Goal: Communication & Community: Answer question/provide support

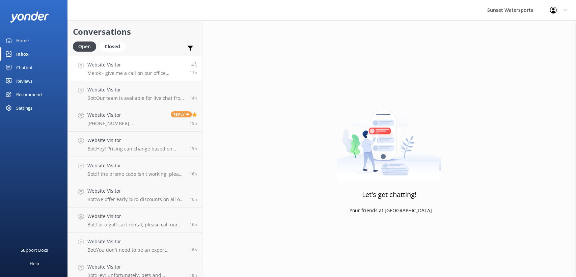
click at [134, 75] on p "Me: ok - give me a call on our office number - [PHONE_NUMBER] - and I will set …" at bounding box center [135, 73] width 97 height 6
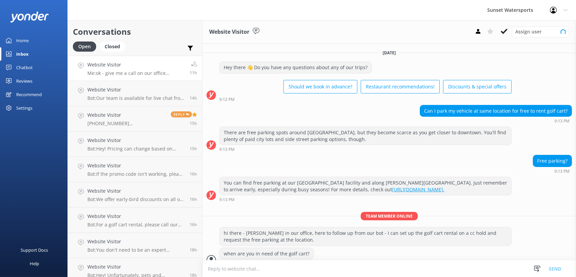
scroll to position [65, 0]
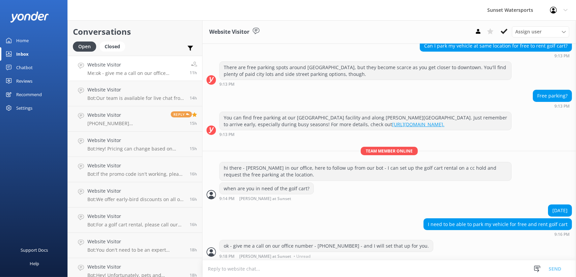
click at [18, 51] on div "Inbox" at bounding box center [22, 53] width 12 height 13
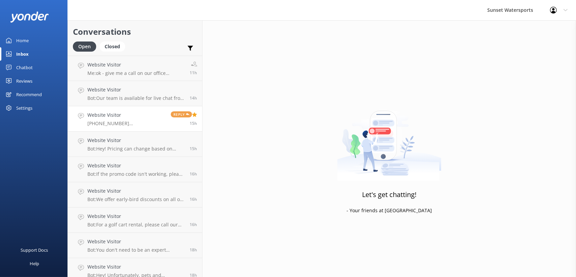
click at [139, 117] on h4 "Website Visitor" at bounding box center [126, 114] width 78 height 7
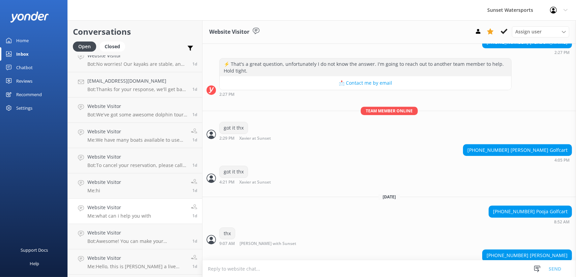
scroll to position [436, 0]
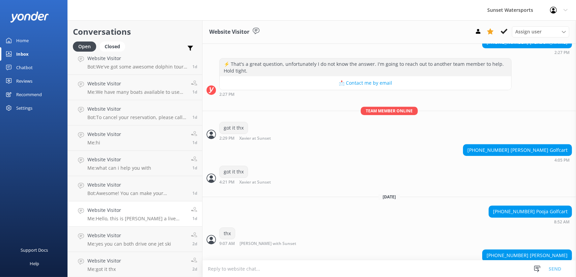
click at [119, 211] on h4 "Website Visitor" at bounding box center [136, 210] width 99 height 7
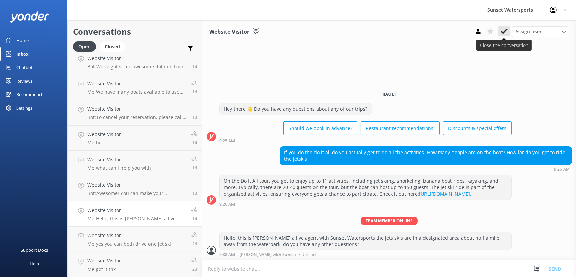
click at [507, 32] on icon at bounding box center [504, 31] width 7 height 7
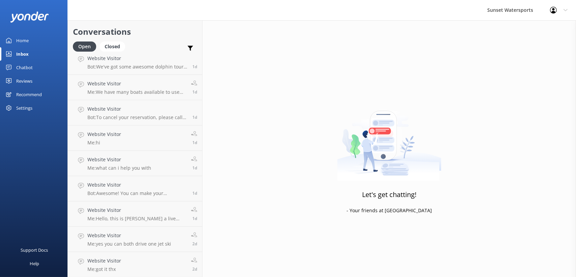
scroll to position [411, 0]
click at [157, 223] on link "Website Visitor Bot: Awesome! You can make your reservation online by visiting …" at bounding box center [135, 213] width 134 height 25
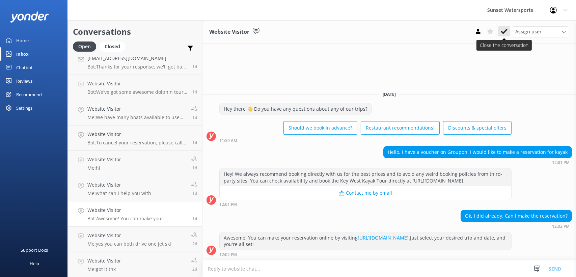
click at [506, 28] on icon at bounding box center [504, 31] width 7 height 7
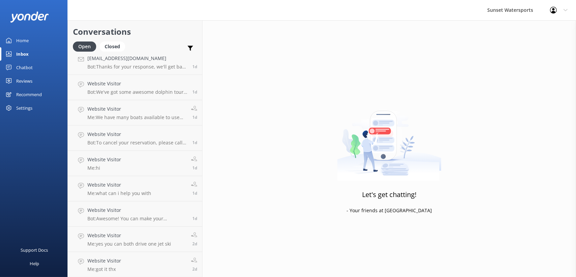
scroll to position [386, 0]
click at [133, 184] on link "Website Visitor Me: hi 1d" at bounding box center [135, 188] width 134 height 25
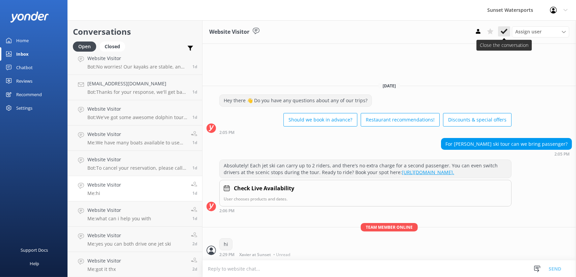
click at [505, 29] on icon at bounding box center [504, 31] width 7 height 7
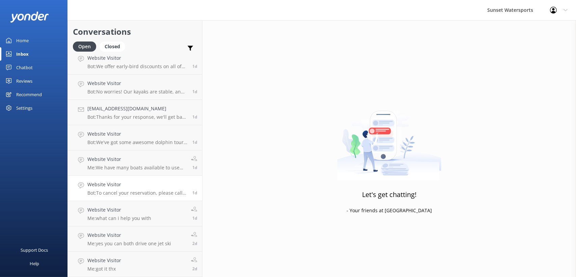
scroll to position [360, 0]
click at [117, 166] on p "Me: We have many boats available to use for full and half days if you are famil…" at bounding box center [136, 168] width 99 height 6
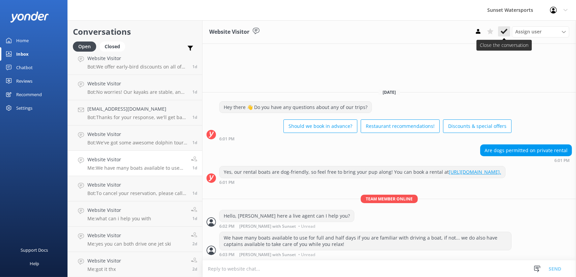
click at [504, 29] on icon at bounding box center [504, 31] width 7 height 7
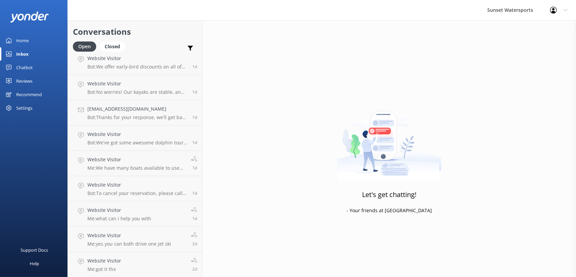
scroll to position [335, 0]
click at [157, 141] on p "Bot: Thanks for your response, we'll get back to you as soon as we can during o…" at bounding box center [137, 143] width 100 height 6
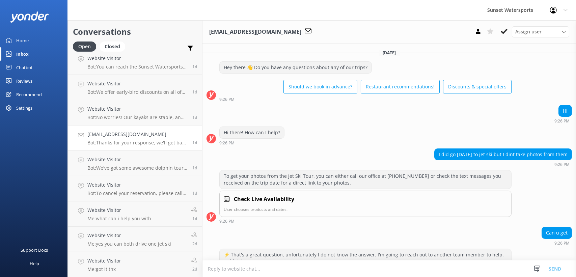
scroll to position [92, 0]
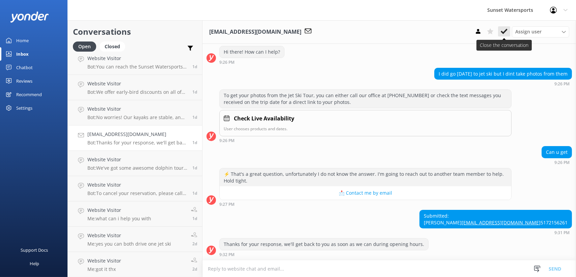
click at [503, 33] on use at bounding box center [504, 31] width 7 height 5
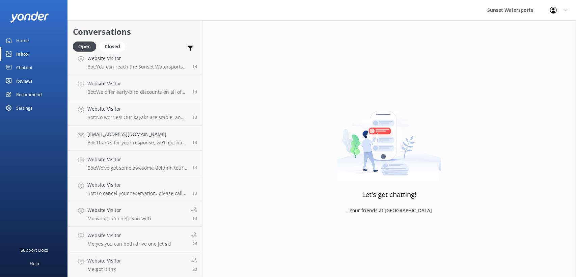
scroll to position [310, 0]
click at [128, 257] on link "Website Visitor Me: got it thx 2d" at bounding box center [135, 264] width 134 height 25
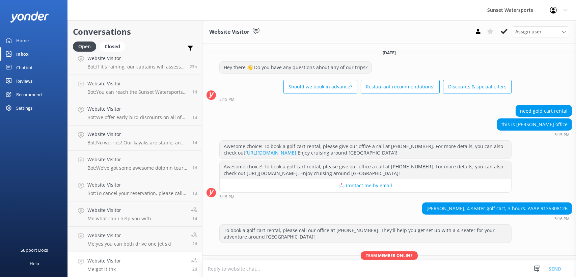
scroll to position [27, 0]
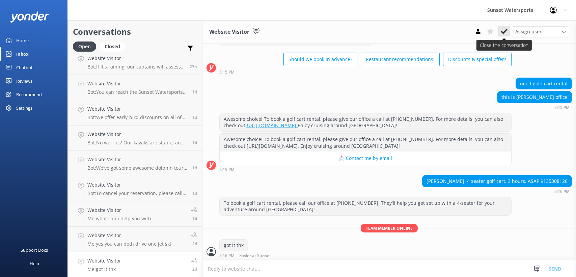
click at [504, 33] on use at bounding box center [504, 31] width 7 height 5
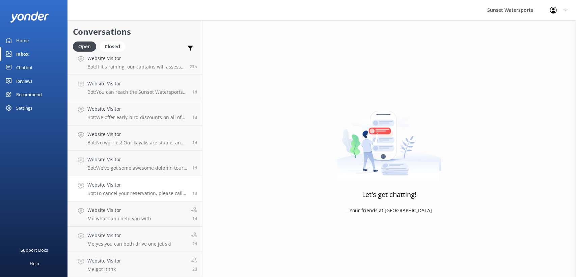
click at [140, 231] on link "Website Visitor Me: yes you can both drive one jet ski 2d" at bounding box center [135, 239] width 134 height 25
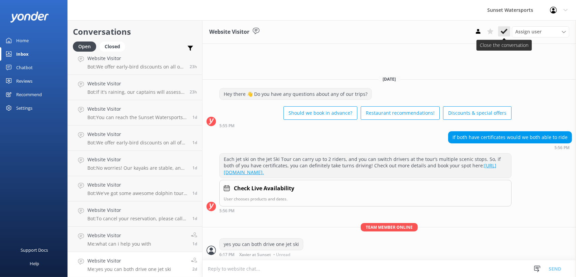
click at [504, 33] on use at bounding box center [504, 31] width 7 height 5
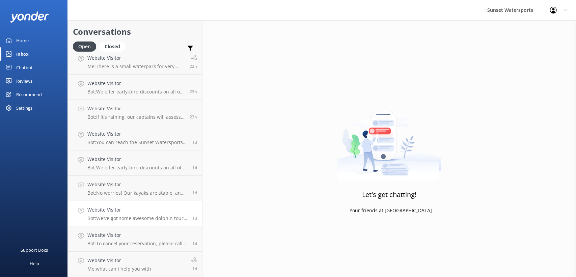
scroll to position [259, 0]
click at [119, 225] on link "Website Visitor Bot: We've got some awesome dolphin tours! You can join our Dol…" at bounding box center [135, 213] width 134 height 25
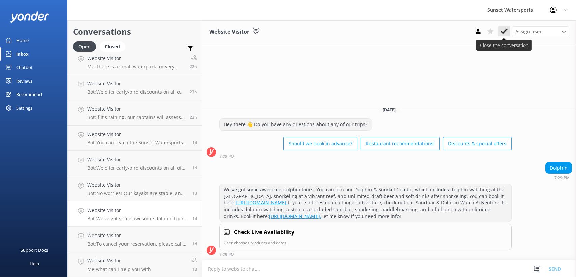
click at [505, 31] on use at bounding box center [504, 31] width 7 height 5
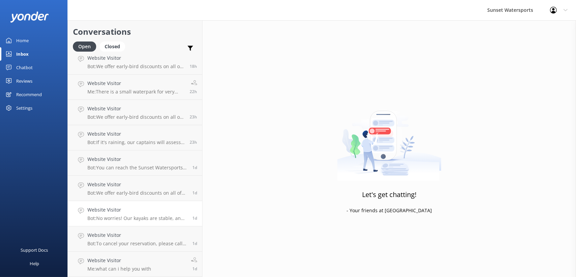
scroll to position [234, 0]
click at [128, 209] on h4 "Website Visitor" at bounding box center [137, 210] width 100 height 7
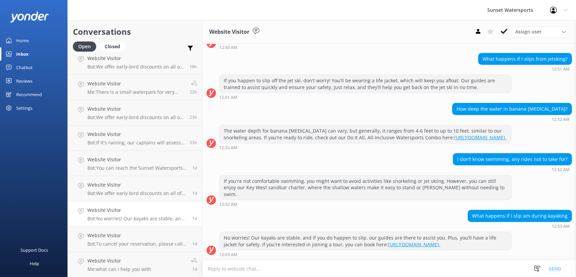
scroll to position [121, 0]
click at [504, 32] on use at bounding box center [504, 31] width 7 height 5
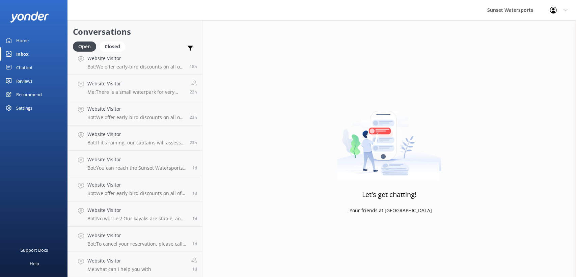
scroll to position [209, 0]
click at [88, 192] on p "Bot: You can reach the Sunset Watersports team at [PHONE_NUMBER]. If you're loo…" at bounding box center [137, 193] width 100 height 6
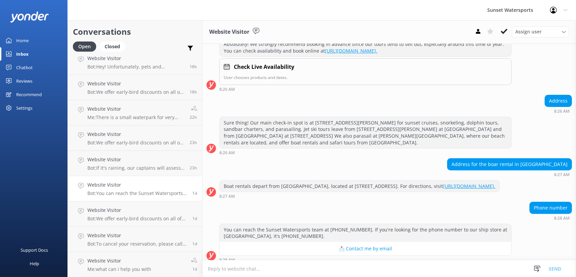
scroll to position [99, 0]
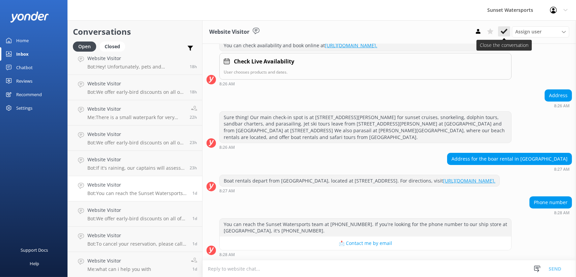
click at [502, 31] on use at bounding box center [504, 31] width 7 height 5
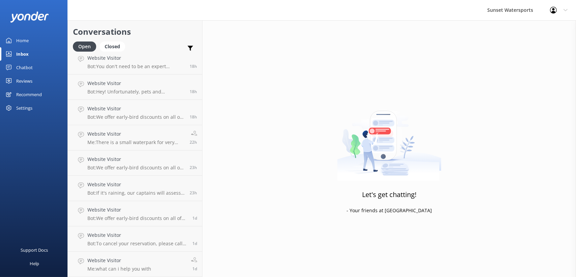
scroll to position [183, 0]
click at [171, 245] on p "Bot: To cancel your reservation, please call our office at [PHONE_NUMBER] or em…" at bounding box center [137, 244] width 100 height 6
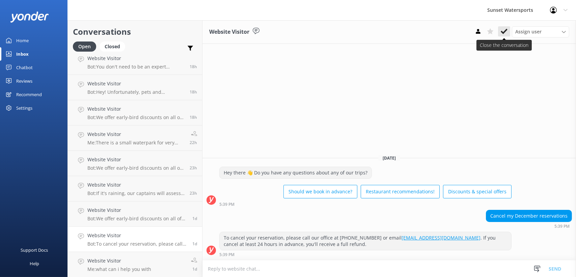
click at [507, 29] on icon at bounding box center [504, 31] width 7 height 7
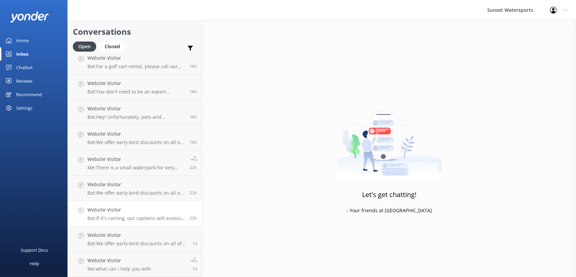
scroll to position [158, 0]
click at [153, 206] on link "Website Visitor Bot: If it's raining, our captains will assess the weather cond…" at bounding box center [135, 213] width 134 height 25
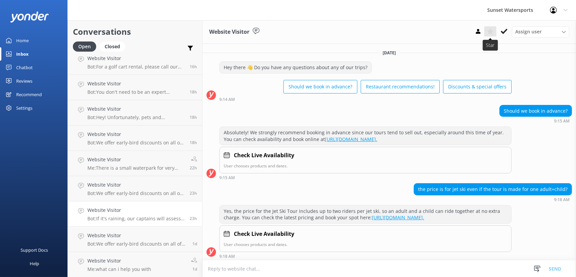
scroll to position [70, 0]
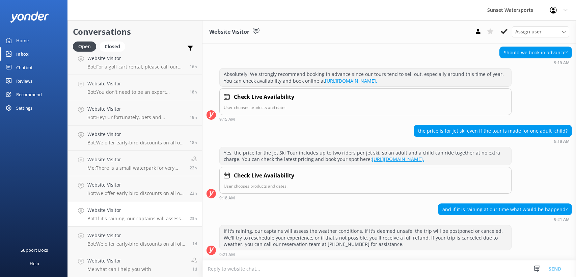
click at [505, 33] on icon at bounding box center [504, 31] width 7 height 7
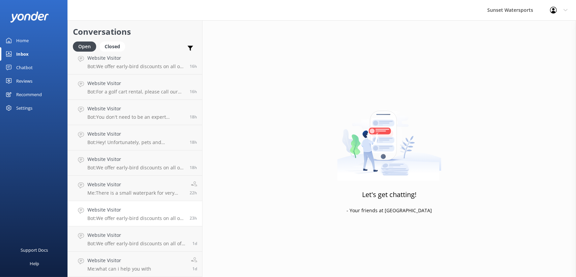
scroll to position [133, 0]
click at [117, 65] on p "Bot: We offer early-bird discounts on all of our morning trips! When you book d…" at bounding box center [135, 67] width 97 height 6
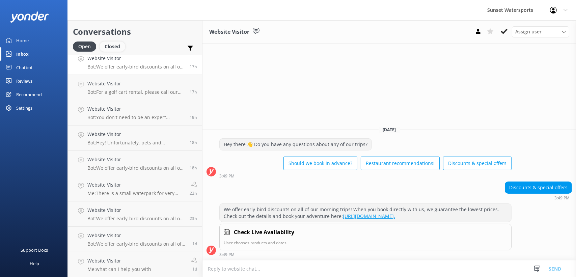
click at [114, 46] on div "Closed" at bounding box center [113, 47] width 26 height 10
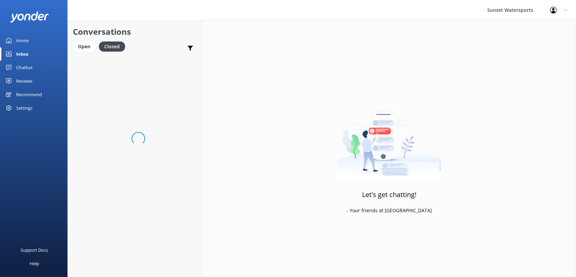
click at [86, 40] on div "Conversations Open Closed Important Assigned to me Unassigned" at bounding box center [135, 37] width 134 height 35
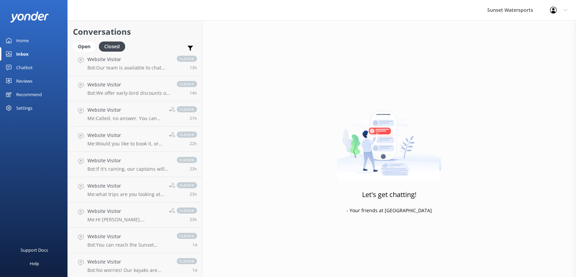
scroll to position [133, 0]
click at [85, 43] on div "Open" at bounding box center [84, 47] width 23 height 10
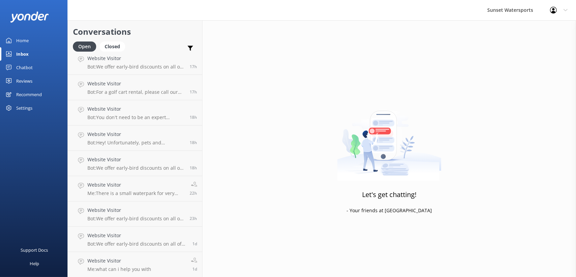
click at [27, 55] on div "Inbox" at bounding box center [22, 53] width 12 height 13
click at [216, 68] on div "Let's get chatting! - Your friends at [GEOGRAPHIC_DATA]" at bounding box center [389, 158] width 374 height 277
click at [152, 58] on h4 "Website Visitor" at bounding box center [135, 58] width 97 height 7
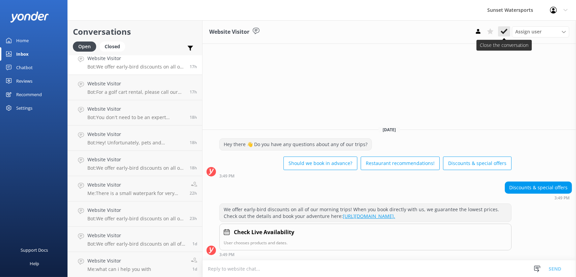
click at [505, 31] on use at bounding box center [504, 31] width 7 height 5
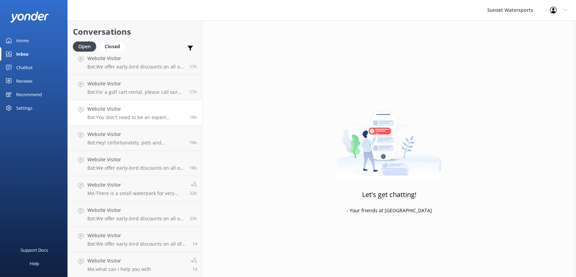
scroll to position [107, 0]
click at [114, 77] on link "Website Visitor Bot: For a golf cart rental, please call our office at [PHONE_N…" at bounding box center [135, 87] width 134 height 25
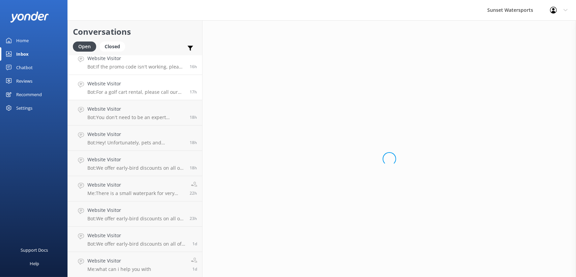
click at [125, 64] on p "Bot: If the promo code isn't working, please contact the Sunset Watersports tea…" at bounding box center [135, 67] width 97 height 6
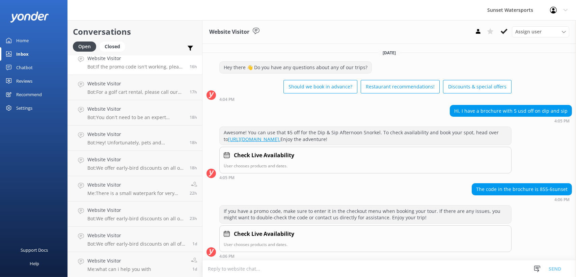
scroll to position [64, 0]
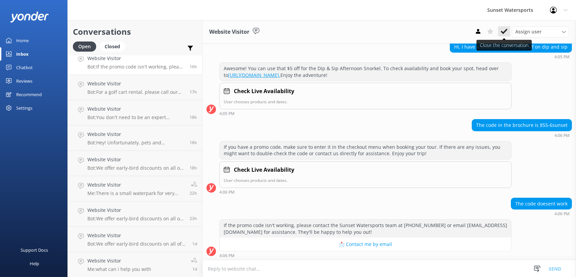
click at [507, 30] on use at bounding box center [504, 31] width 7 height 5
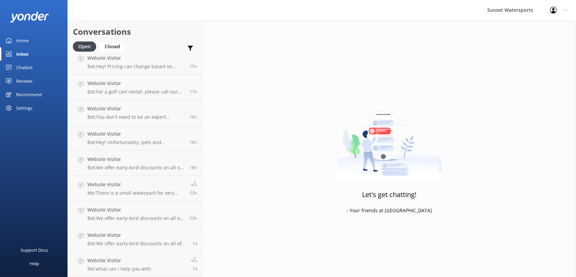
scroll to position [82, 0]
click at [131, 86] on h4 "Website Visitor" at bounding box center [135, 83] width 97 height 7
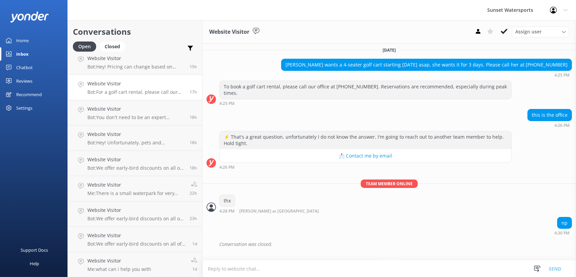
scroll to position [9518, 0]
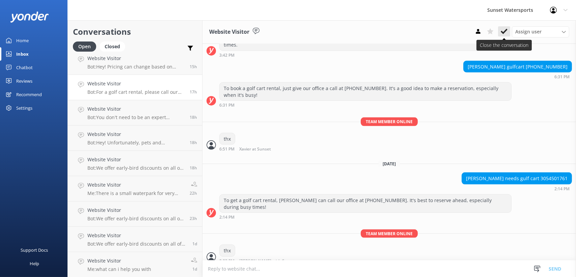
click at [504, 32] on icon at bounding box center [504, 31] width 7 height 7
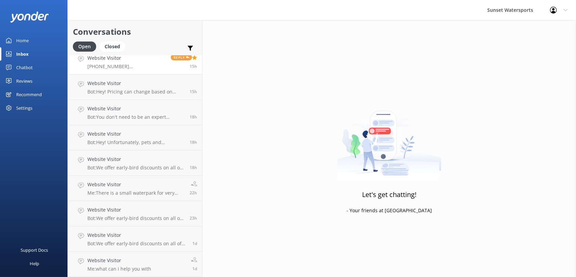
scroll to position [57, 0]
click at [163, 70] on link "Website Visitor [PHONE_NUMBER] [PERSON_NAME] Reply 15h" at bounding box center [135, 62] width 134 height 25
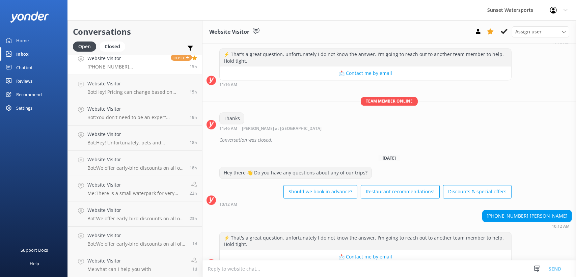
scroll to position [3076, 0]
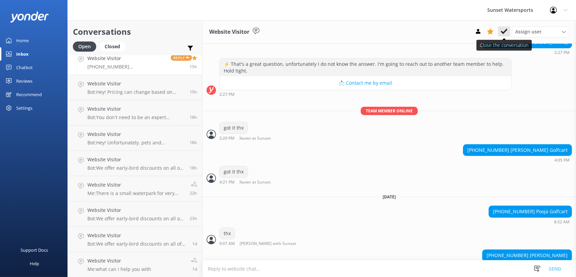
click at [504, 29] on icon at bounding box center [504, 31] width 7 height 7
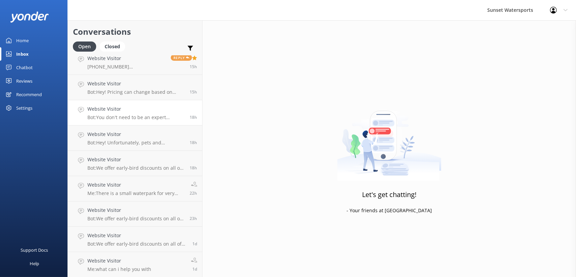
scroll to position [31, 0]
click at [116, 80] on h4 "Website Visitor" at bounding box center [135, 83] width 97 height 7
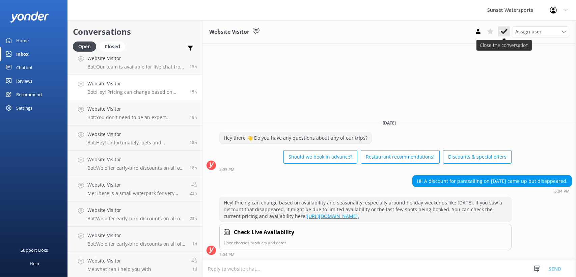
click at [507, 30] on use at bounding box center [504, 31] width 7 height 5
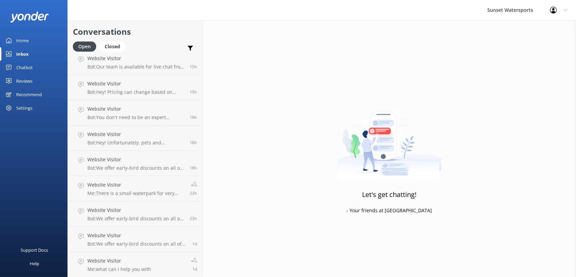
scroll to position [6, 0]
click at [120, 108] on h4 "Website Visitor" at bounding box center [135, 108] width 97 height 7
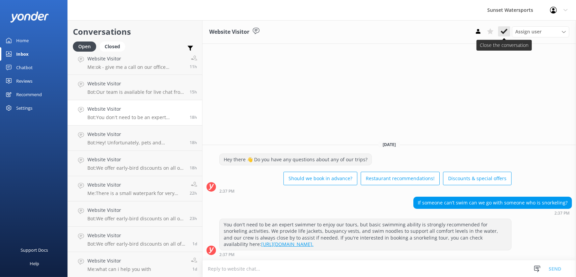
click at [507, 34] on icon at bounding box center [504, 31] width 7 height 7
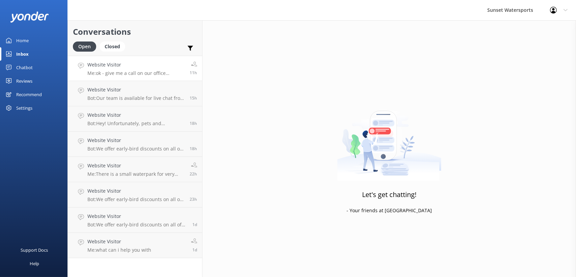
click at [109, 63] on h4 "Website Visitor" at bounding box center [135, 64] width 97 height 7
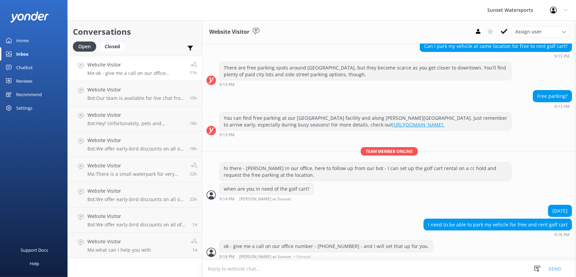
scroll to position [65, 0]
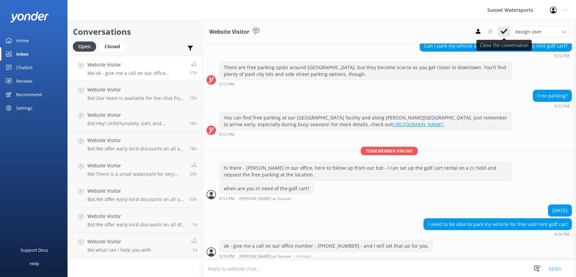
click at [503, 32] on use at bounding box center [504, 31] width 7 height 5
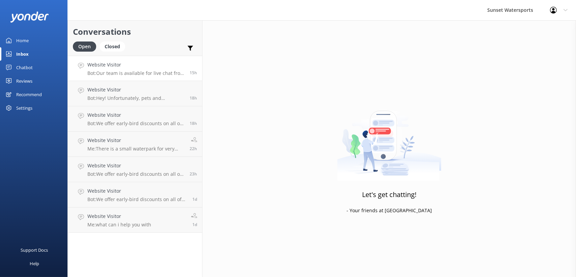
click at [153, 63] on h4 "Website Visitor" at bounding box center [135, 64] width 97 height 7
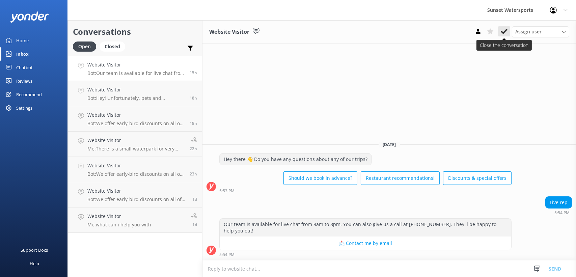
click at [502, 32] on use at bounding box center [504, 31] width 7 height 5
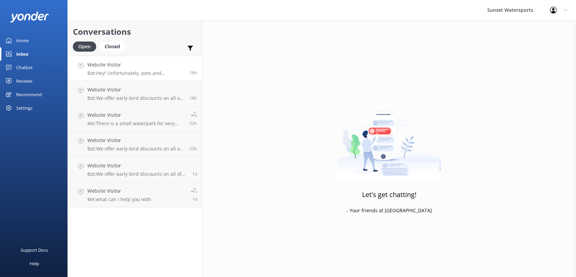
click at [135, 74] on p "Bot: Hey! Unfortunately, pets and emotional support animals aren't allowed on o…" at bounding box center [135, 73] width 97 height 6
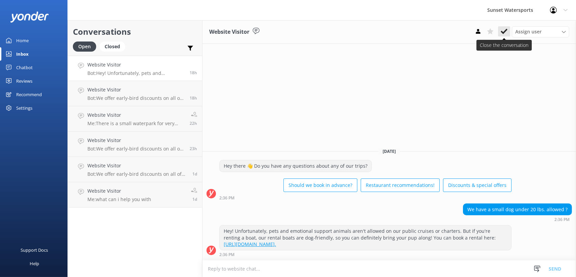
click at [504, 30] on icon at bounding box center [504, 31] width 7 height 7
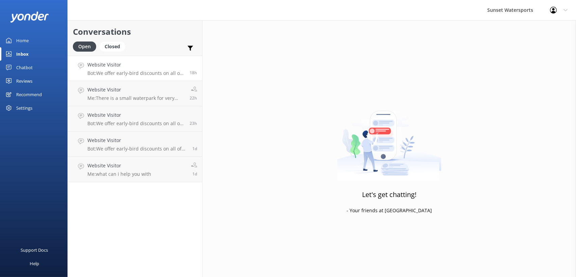
click at [125, 69] on h4 "Website Visitor" at bounding box center [135, 64] width 97 height 7
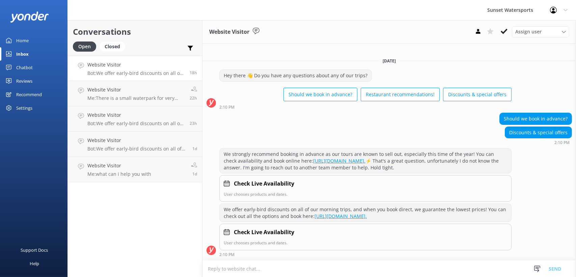
scroll to position [17, 0]
click at [502, 31] on use at bounding box center [504, 31] width 7 height 5
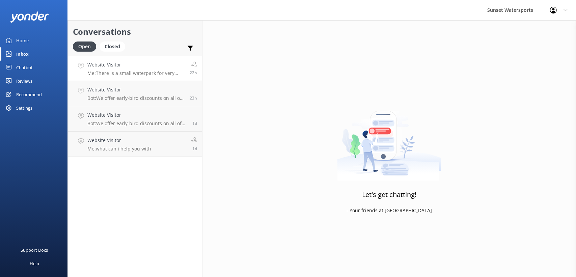
click at [149, 72] on p "Me: There is a small waterpark for very young kids at [PERSON_NAME][GEOGRAPHIC_…" at bounding box center [135, 73] width 97 height 6
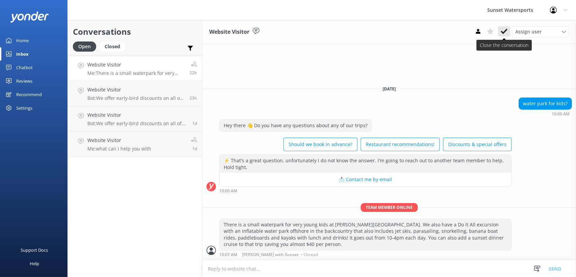
click at [503, 32] on icon at bounding box center [504, 31] width 7 height 7
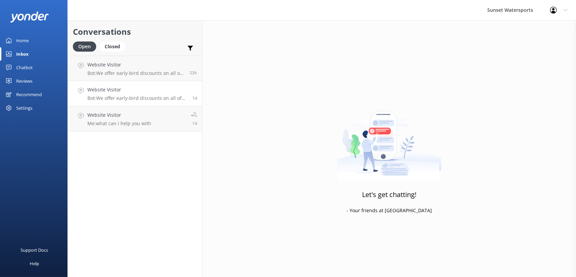
click at [157, 77] on link "Website Visitor Bot: We offer early-bird discounts on all of our morning trips!…" at bounding box center [135, 68] width 134 height 25
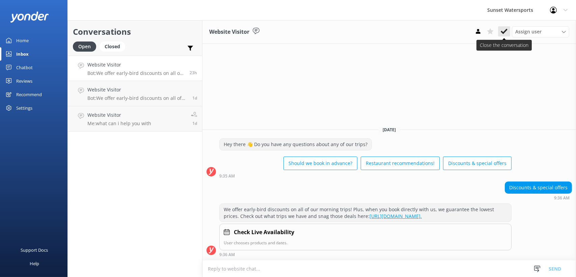
click at [505, 30] on icon at bounding box center [504, 31] width 7 height 7
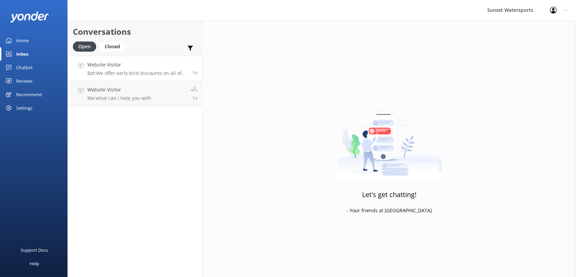
click at [94, 72] on p "Bot: We offer early-bird discounts on all of our morning trips, and any availab…" at bounding box center [137, 73] width 100 height 6
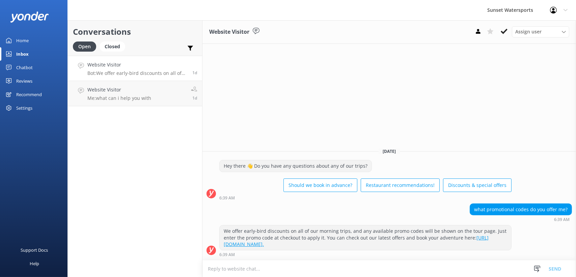
click at [511, 35] on div "Assign user [PERSON_NAME] at [GEOGRAPHIC_DATA][PERSON_NAME] with [PERSON_NAME] …" at bounding box center [520, 31] width 97 height 11
click at [507, 34] on icon at bounding box center [504, 31] width 7 height 7
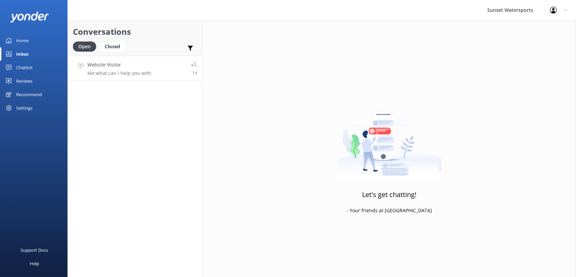
click at [140, 76] on p "Me: what can i help you with" at bounding box center [119, 73] width 64 height 6
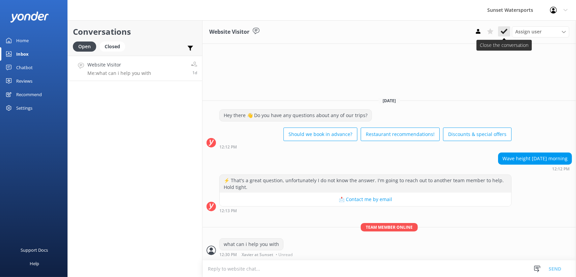
click at [502, 30] on icon at bounding box center [504, 31] width 7 height 7
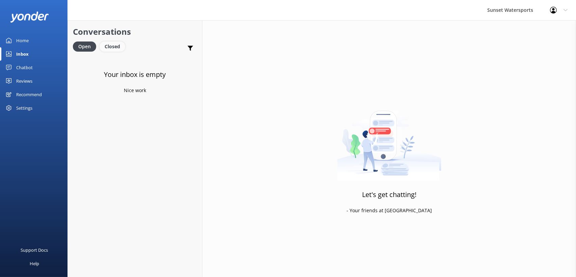
click at [111, 48] on div "Closed" at bounding box center [113, 47] width 26 height 10
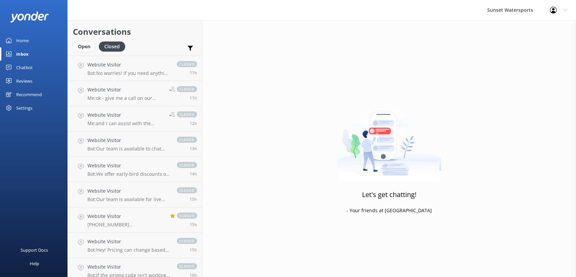
click at [81, 43] on div "Open" at bounding box center [84, 47] width 23 height 10
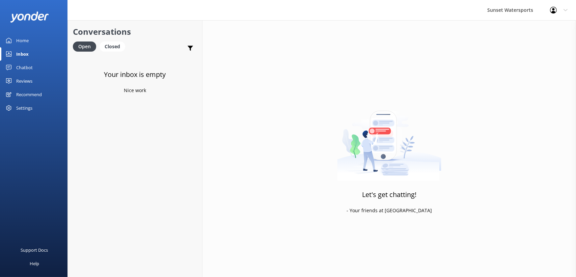
click at [18, 37] on div "Home" at bounding box center [22, 40] width 12 height 13
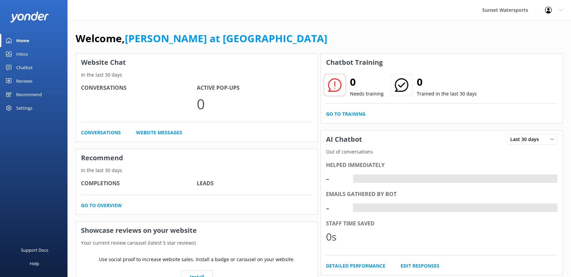
click at [21, 55] on div "Inbox" at bounding box center [22, 53] width 12 height 13
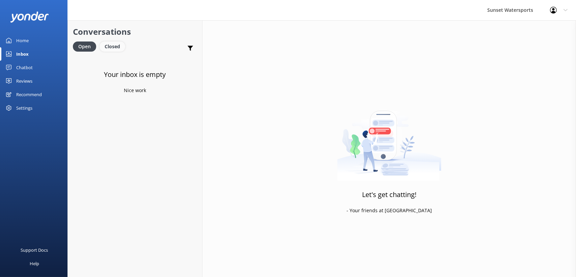
click at [115, 47] on div "Closed" at bounding box center [113, 47] width 26 height 10
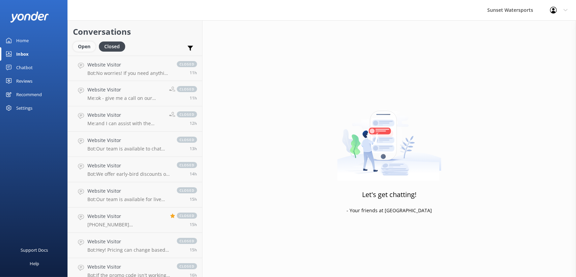
click at [88, 45] on div "Open" at bounding box center [84, 47] width 23 height 10
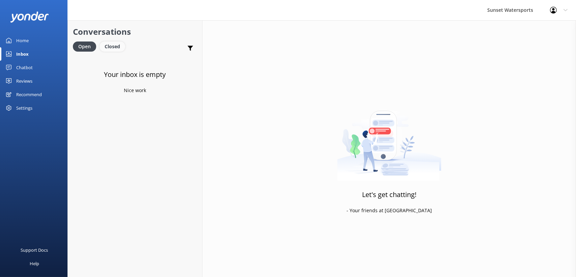
click at [116, 52] on div "Closed" at bounding box center [113, 47] width 26 height 10
click at [82, 48] on div "Open" at bounding box center [84, 47] width 23 height 10
drag, startPoint x: 109, startPoint y: 43, endPoint x: 102, endPoint y: 42, distance: 7.1
click at [109, 43] on div "Closed" at bounding box center [113, 47] width 26 height 10
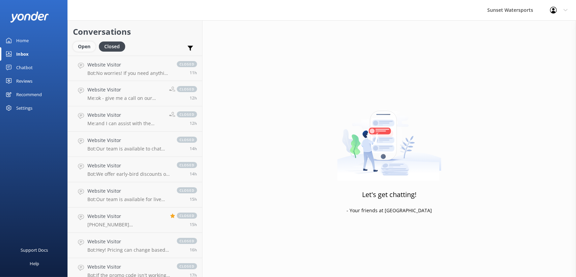
click at [90, 44] on div "Open" at bounding box center [84, 47] width 23 height 10
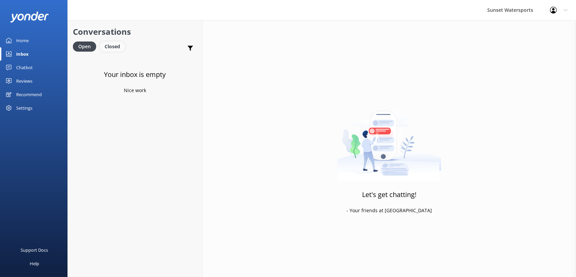
click at [114, 46] on div "Closed" at bounding box center [113, 47] width 26 height 10
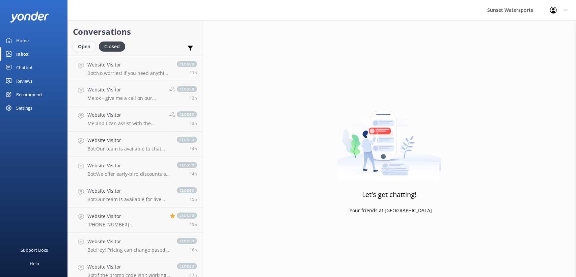
click at [86, 49] on div "Open" at bounding box center [84, 47] width 23 height 10
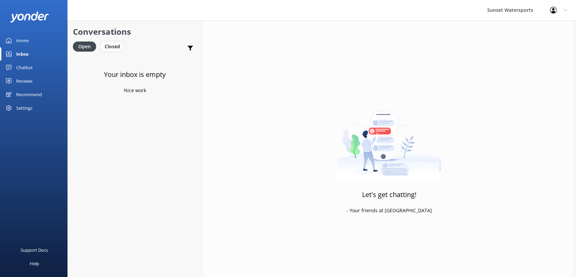
drag, startPoint x: 110, startPoint y: 45, endPoint x: 106, endPoint y: 45, distance: 4.1
click at [110, 45] on div "Closed" at bounding box center [113, 47] width 26 height 10
click at [90, 46] on div "Open" at bounding box center [84, 47] width 23 height 10
drag, startPoint x: 112, startPoint y: 45, endPoint x: 109, endPoint y: 45, distance: 3.7
click at [112, 45] on div "Closed" at bounding box center [113, 47] width 26 height 10
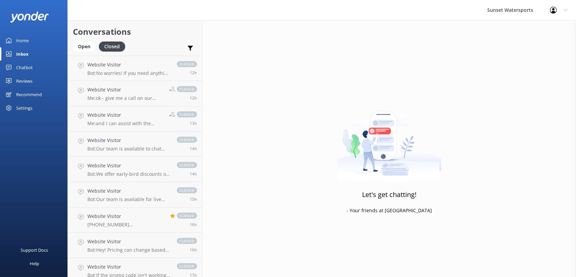
click at [89, 45] on div "Open" at bounding box center [84, 47] width 23 height 10
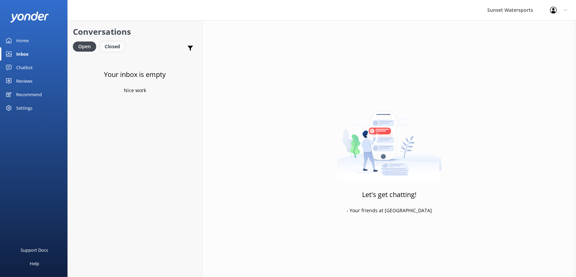
click at [117, 48] on div "Closed" at bounding box center [113, 47] width 26 height 10
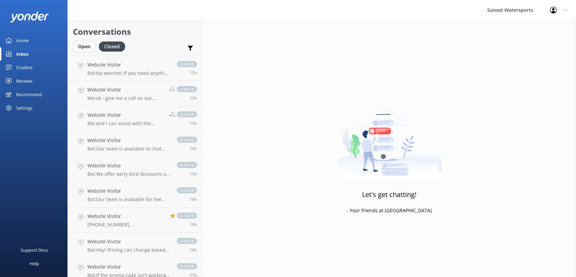
click at [87, 48] on div "Open" at bounding box center [84, 47] width 23 height 10
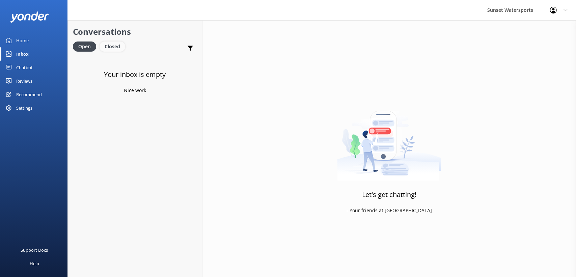
click at [119, 44] on div "Closed" at bounding box center [113, 47] width 26 height 10
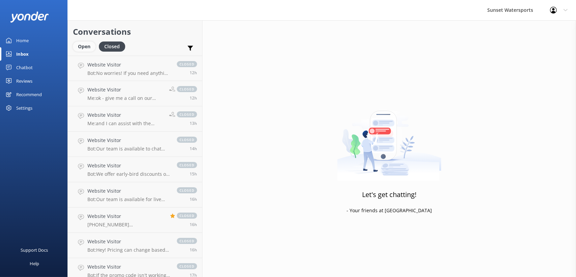
click at [88, 45] on div "Open" at bounding box center [84, 47] width 23 height 10
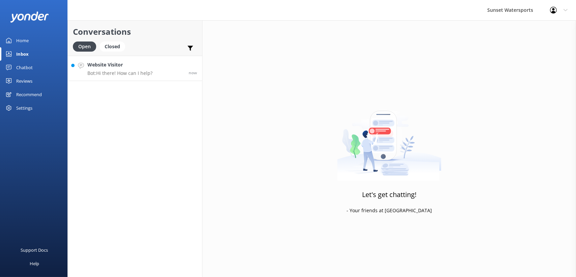
click at [117, 68] on h4 "Website Visitor" at bounding box center [119, 64] width 65 height 7
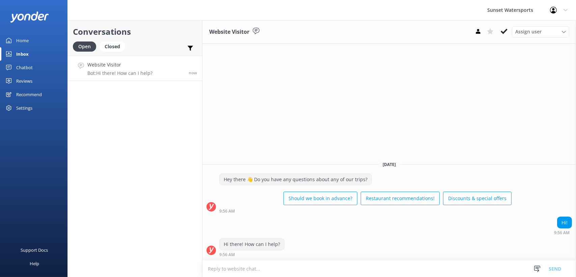
drag, startPoint x: 238, startPoint y: 269, endPoint x: 224, endPoint y: 268, distance: 13.2
click at [238, 269] on textarea at bounding box center [389, 269] width 374 height 17
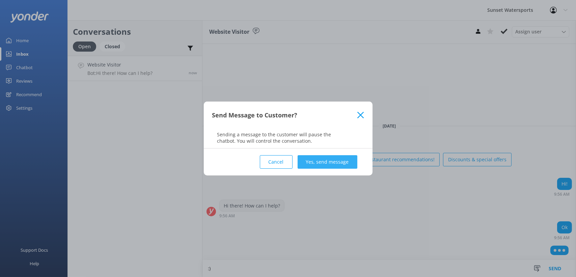
type textarea ":)"
click at [339, 157] on button "Yes, send message" at bounding box center [328, 161] width 60 height 13
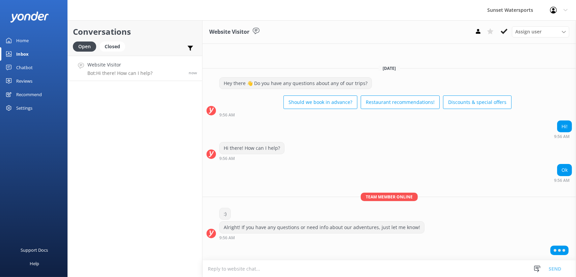
click at [244, 270] on textarea at bounding box center [389, 269] width 374 height 17
click at [245, 271] on textarea at bounding box center [389, 269] width 374 height 17
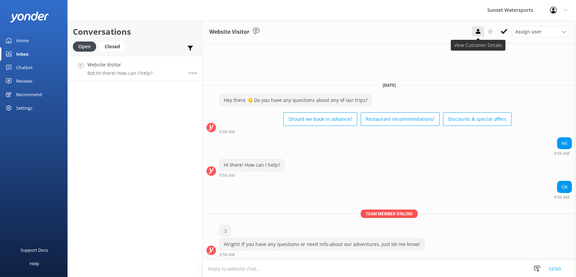
click at [474, 27] on button at bounding box center [478, 31] width 12 height 10
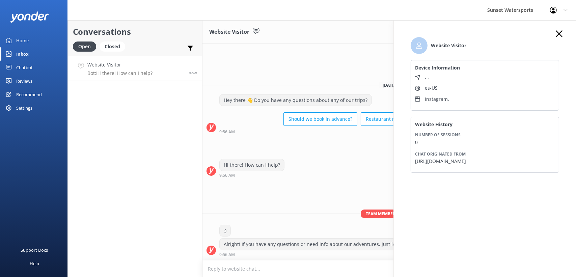
click at [347, 196] on div "Ok 9:56 AM" at bounding box center [389, 190] width 374 height 19
click at [147, 225] on div "Conversations Open Closed Important Assigned to me Unassigned Website Visitor B…" at bounding box center [134, 148] width 135 height 257
click at [560, 32] on icon "button" at bounding box center [559, 33] width 7 height 7
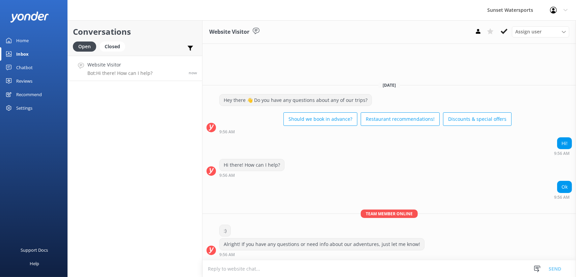
click at [242, 272] on textarea at bounding box center [389, 269] width 374 height 17
type textarea "L"
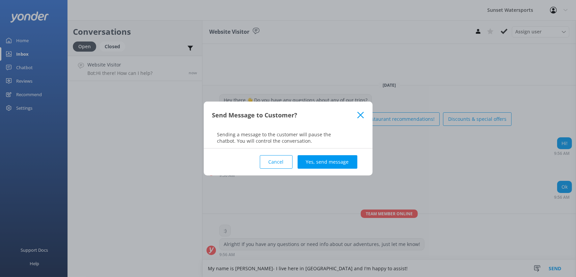
type textarea "My name is Dave- I live here in Key West and I'm happy to assist!"
click at [319, 173] on div "Cancel Yes, send message" at bounding box center [288, 161] width 152 height 27
click at [325, 162] on button "Yes, send message" at bounding box center [328, 161] width 60 height 13
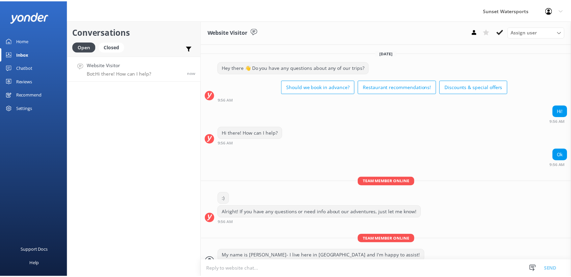
scroll to position [10, 0]
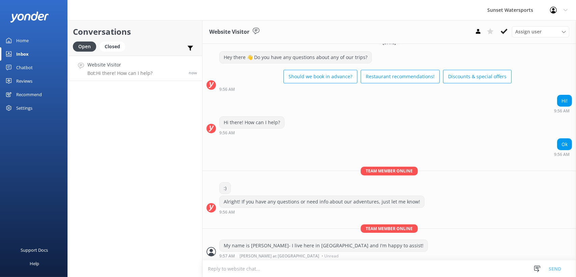
click at [551, 9] on icon at bounding box center [553, 10] width 7 height 7
click at [532, 42] on link "Logout" at bounding box center [542, 45] width 67 height 17
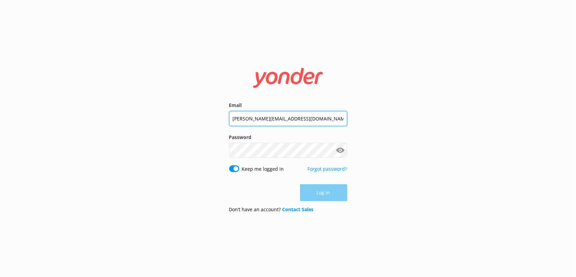
click at [267, 121] on input "lucas@funtimekeywest.com" at bounding box center [288, 118] width 118 height 15
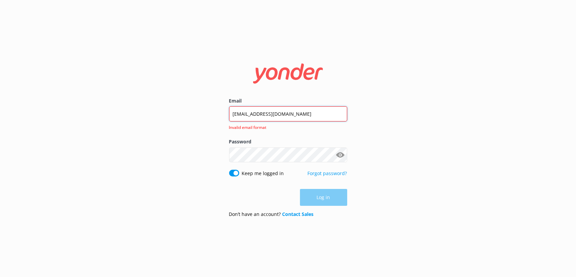
type input "Davekw.sunset@gmail.com"
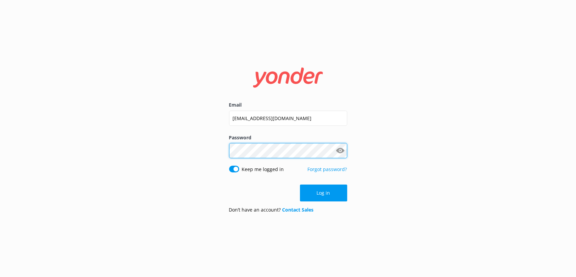
click button "Log in" at bounding box center [323, 193] width 47 height 17
